Goal: Transaction & Acquisition: Purchase product/service

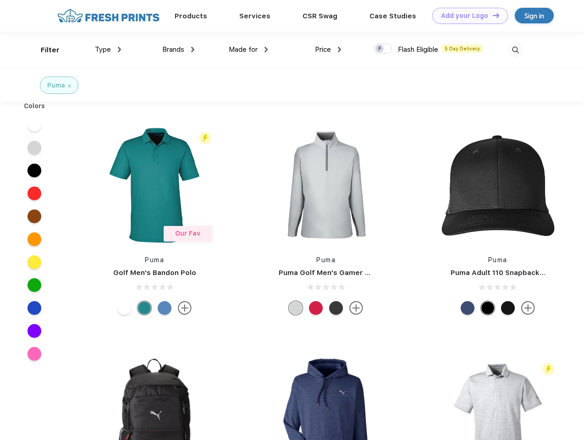
click at [466, 16] on link "Add your Logo Design Tool" at bounding box center [470, 16] width 76 height 16
click at [0, 0] on div "Design Tool" at bounding box center [0, 0] width 0 height 0
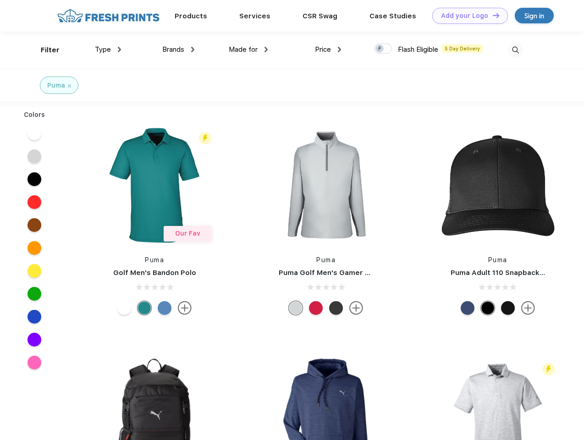
click at [491, 15] on link "Add your Logo Design Tool" at bounding box center [470, 16] width 76 height 16
click at [44, 50] on div "Filter" at bounding box center [50, 50] width 19 height 11
click at [108, 49] on span "Type" at bounding box center [103, 49] width 16 height 8
click at [178, 49] on span "Brands" at bounding box center [173, 49] width 22 height 8
click at [248, 49] on span "Made for" at bounding box center [243, 49] width 29 height 8
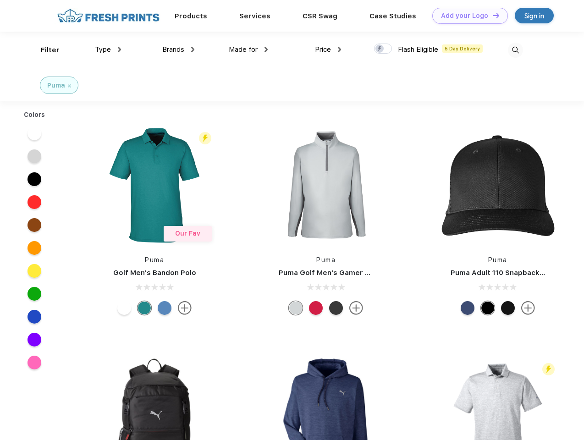
click at [328, 49] on span "Price" at bounding box center [323, 49] width 16 height 8
click at [383, 49] on div at bounding box center [383, 49] width 18 height 10
click at [380, 49] on input "checkbox" at bounding box center [377, 46] width 6 height 6
click at [515, 50] on img at bounding box center [514, 50] width 15 height 15
